Goal: Find specific page/section: Find specific page/section

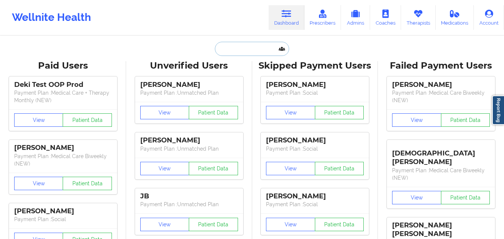
click at [264, 48] on input "text" at bounding box center [252, 49] width 74 height 14
paste input "[PERSON_NAME]"
type input "[PERSON_NAME]"
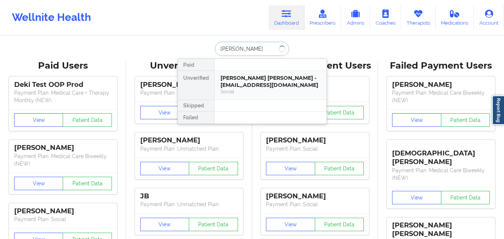
click at [252, 88] on div "Social" at bounding box center [270, 91] width 100 height 6
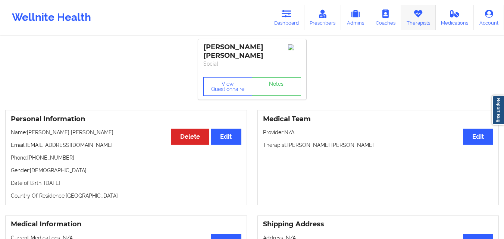
click at [422, 21] on link "Therapists" at bounding box center [418, 17] width 35 height 25
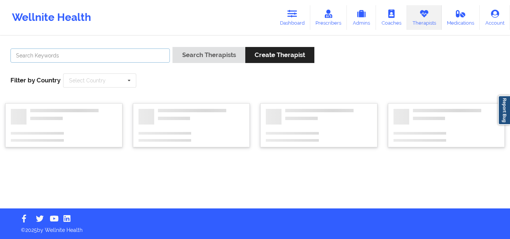
click at [107, 57] on input "text" at bounding box center [89, 55] width 159 height 14
paste input "[PERSON_NAME]"
type input "[PERSON_NAME]"
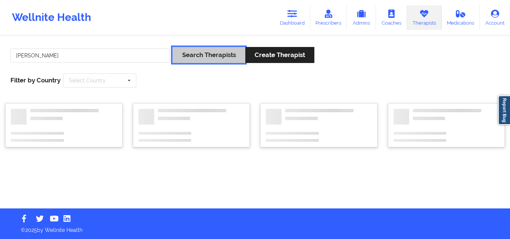
drag, startPoint x: 210, startPoint y: 54, endPoint x: 240, endPoint y: 56, distance: 30.0
click at [212, 54] on button "Search Therapists" at bounding box center [208, 55] width 72 height 16
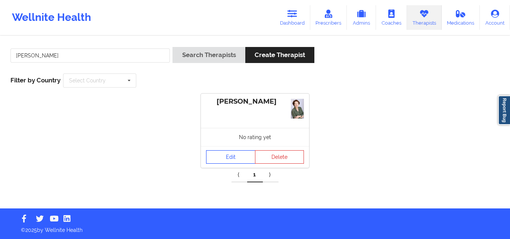
click at [227, 160] on link "Edit" at bounding box center [230, 156] width 49 height 13
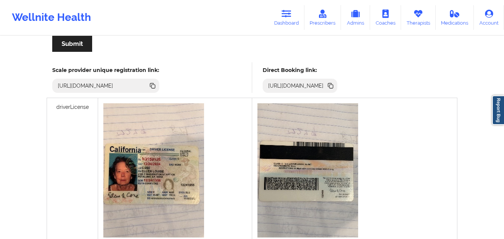
scroll to position [149, 0]
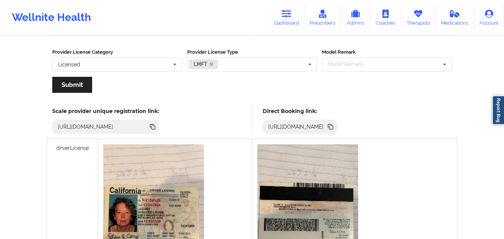
click at [333, 128] on icon at bounding box center [331, 128] width 4 height 4
